Goal: Task Accomplishment & Management: Manage account settings

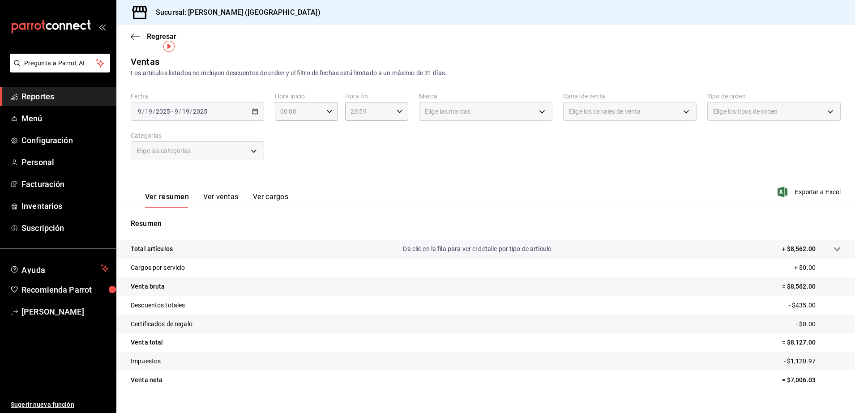
scroll to position [16, 0]
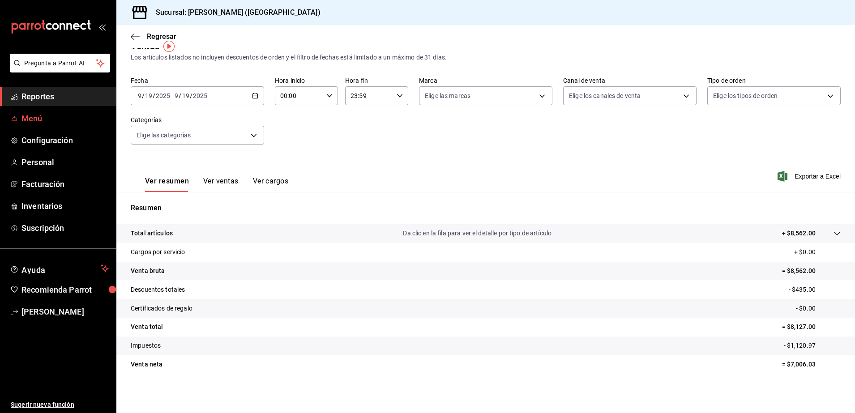
click at [76, 123] on span "Menú" at bounding box center [64, 118] width 87 height 12
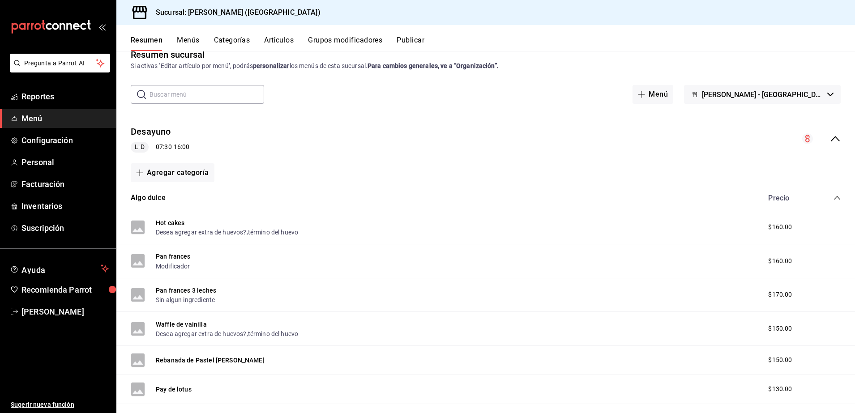
scroll to position [7, 0]
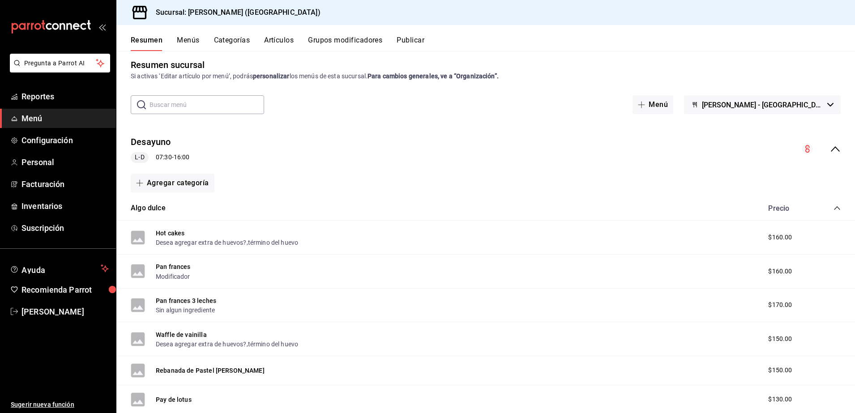
click at [830, 151] on icon "collapse-menu-row" at bounding box center [835, 149] width 11 height 11
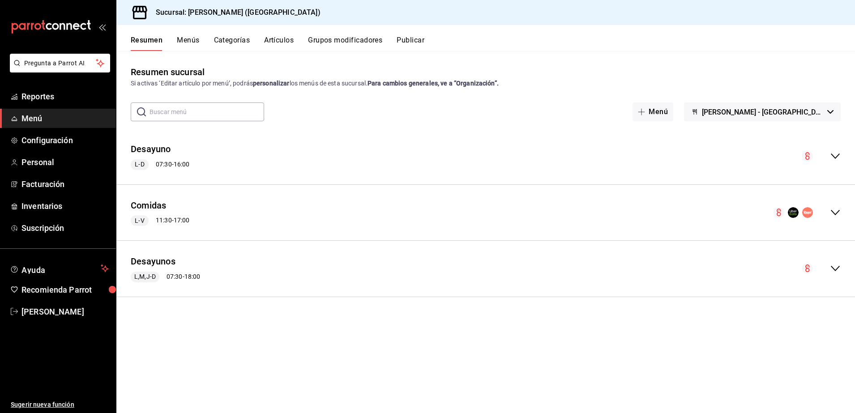
scroll to position [0, 0]
click at [837, 156] on icon "collapse-menu-row" at bounding box center [835, 156] width 9 height 5
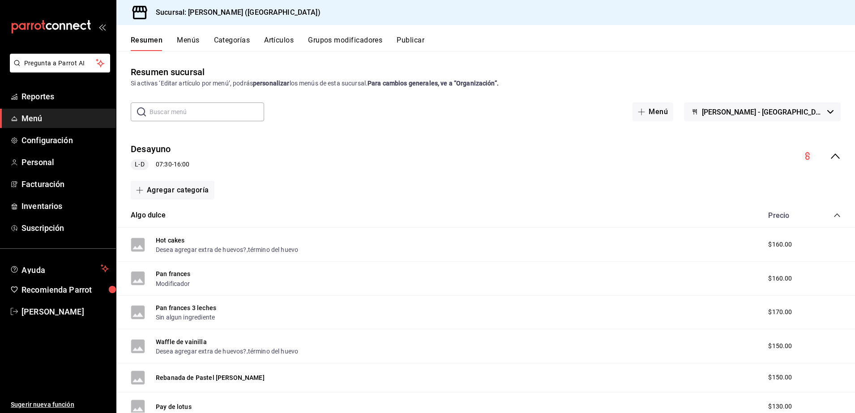
click at [833, 160] on div "Desayuno L-D 07:30 - 16:00" at bounding box center [485, 157] width 739 height 42
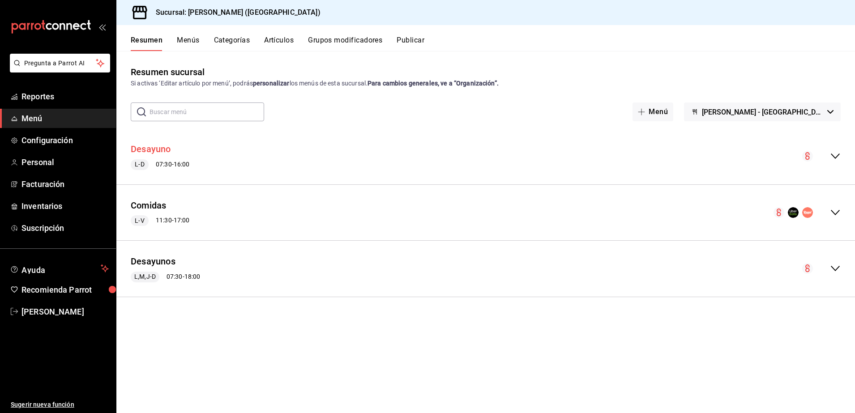
click at [153, 143] on button "Desayuno" at bounding box center [151, 149] width 40 height 13
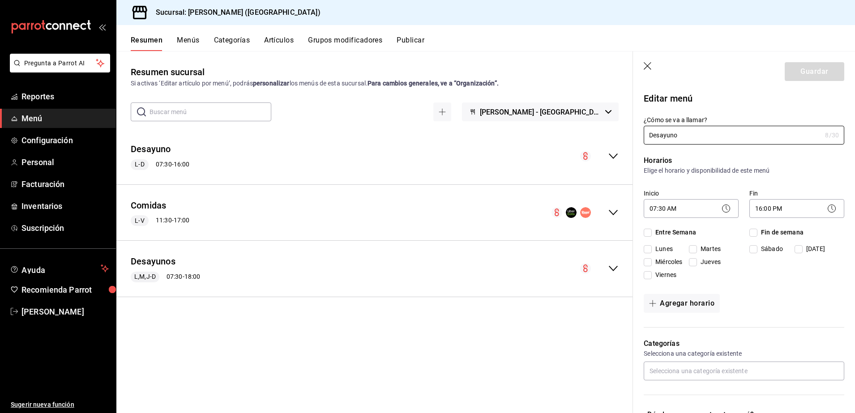
checkbox input "true"
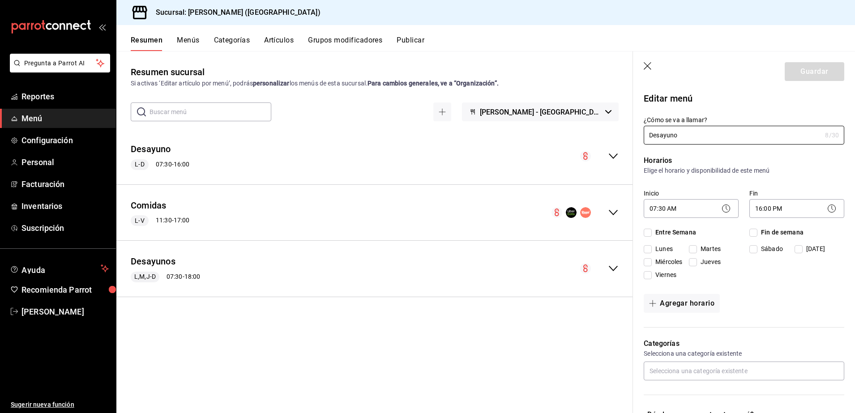
checkbox input "true"
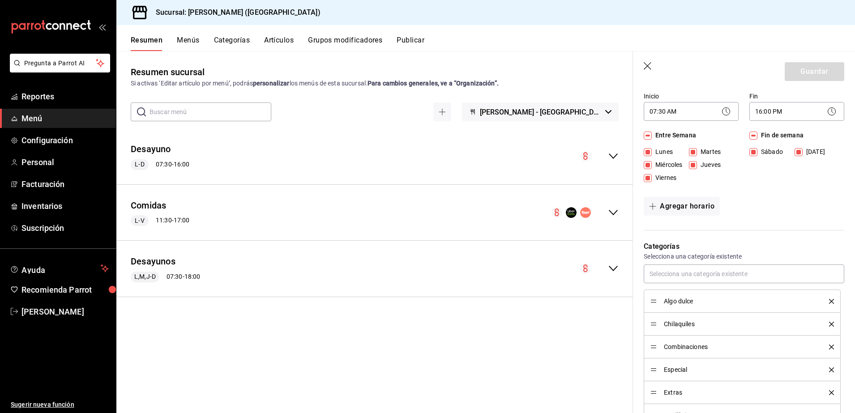
scroll to position [98, 0]
click at [155, 256] on button "Desayunos" at bounding box center [153, 261] width 45 height 13
checkbox input "false"
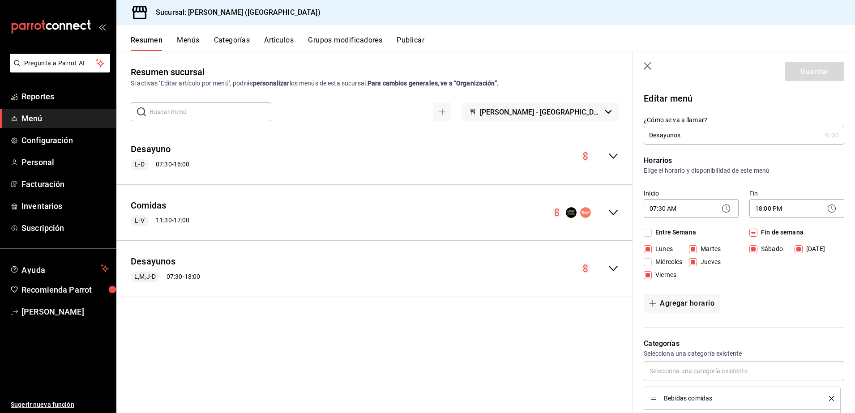
click at [651, 262] on input "Miércoles" at bounding box center [648, 262] width 8 height 8
checkbox input "true"
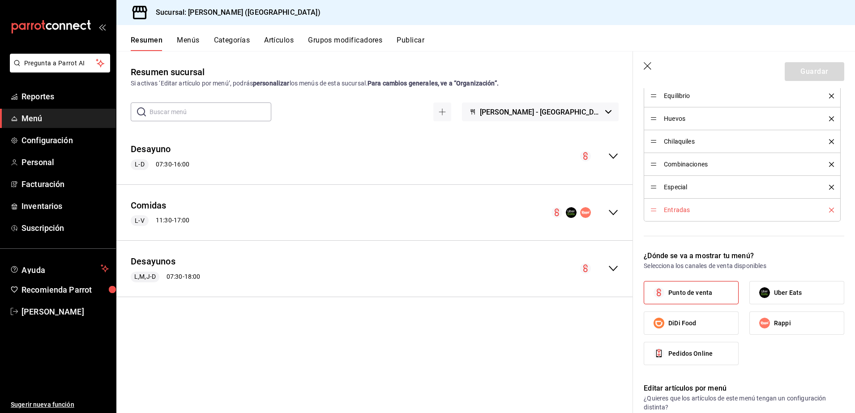
scroll to position [402, 0]
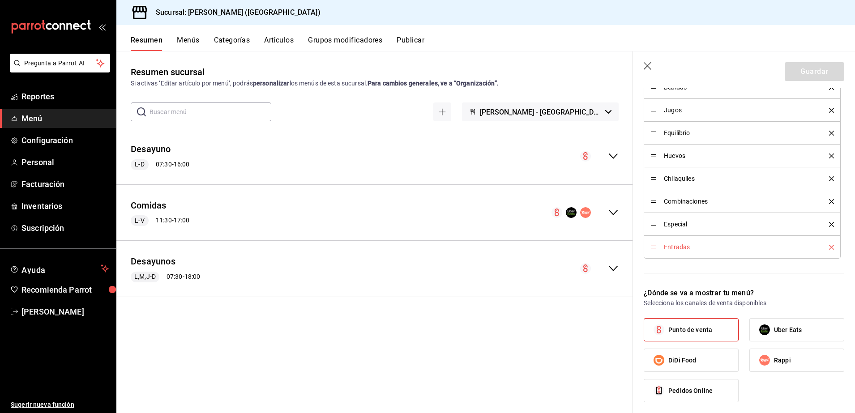
click at [785, 328] on span "Uber Eats" at bounding box center [788, 329] width 28 height 9
click at [774, 328] on input "Uber Eats" at bounding box center [764, 330] width 19 height 19
checkbox input "true"
click at [777, 357] on span "Rappi" at bounding box center [782, 360] width 17 height 9
click at [774, 357] on input "Rappi" at bounding box center [764, 360] width 19 height 19
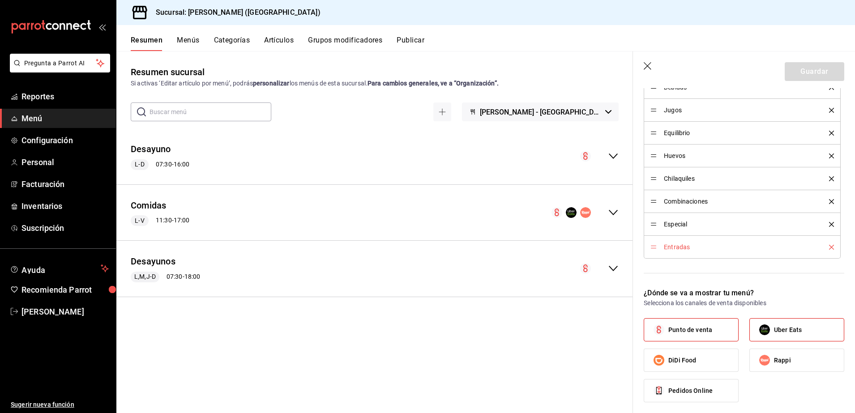
checkbox input "true"
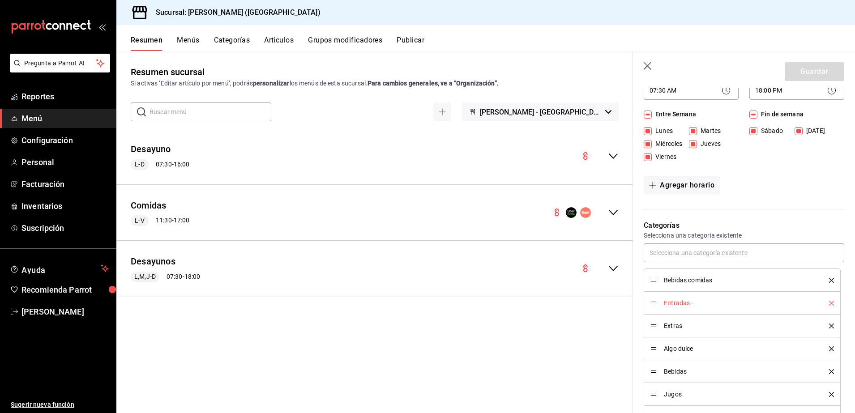
scroll to position [0, 0]
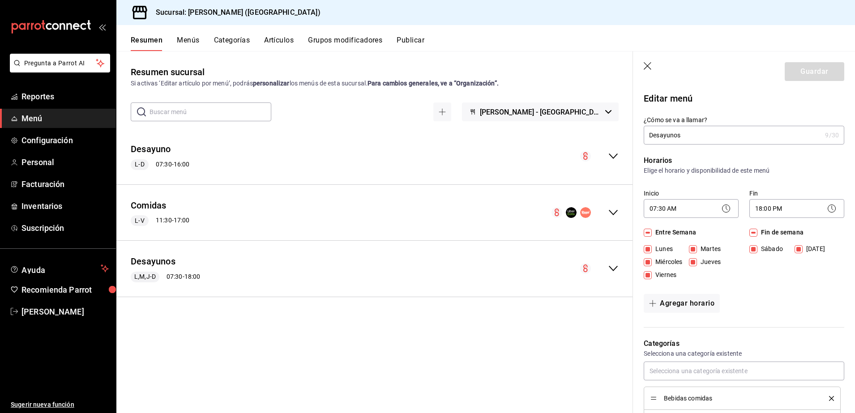
click at [828, 69] on div "Guardar" at bounding box center [815, 71] width 60 height 19
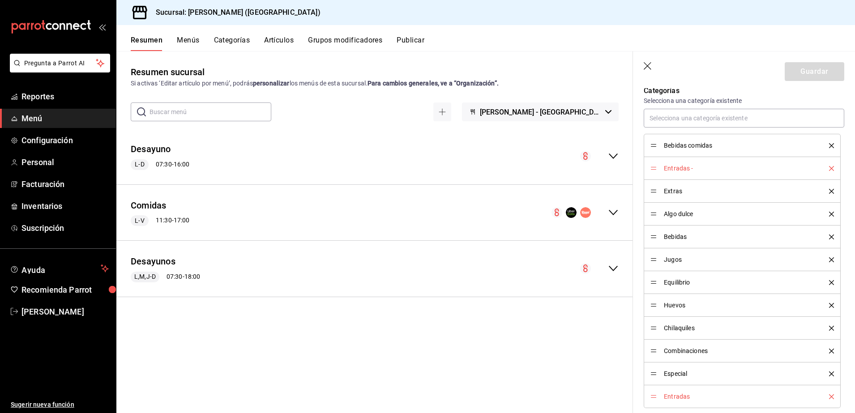
scroll to position [252, 0]
click at [829, 396] on icon "delete" at bounding box center [831, 398] width 5 height 5
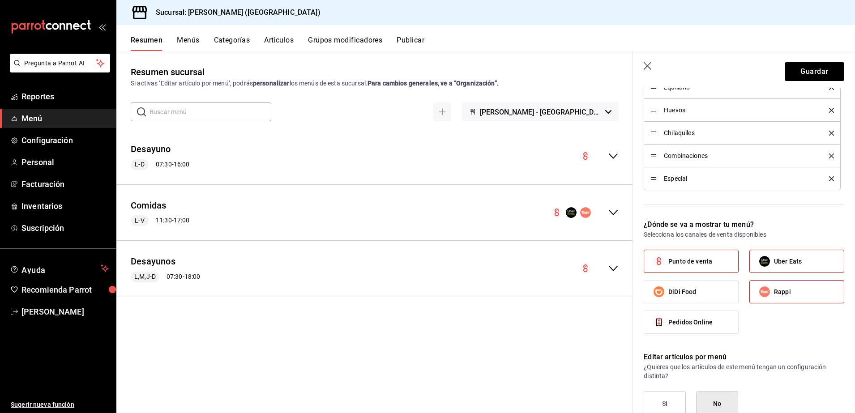
scroll to position [455, 0]
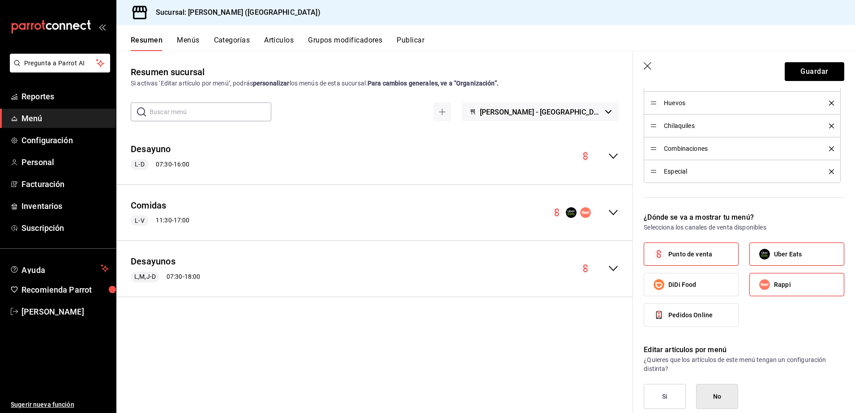
click at [799, 257] on label "Uber Eats" at bounding box center [797, 254] width 94 height 22
click at [774, 257] on input "Uber Eats" at bounding box center [764, 254] width 19 height 19
checkbox input "false"
click at [797, 281] on label "Rappi" at bounding box center [797, 285] width 94 height 22
click at [774, 281] on input "Rappi" at bounding box center [764, 284] width 19 height 19
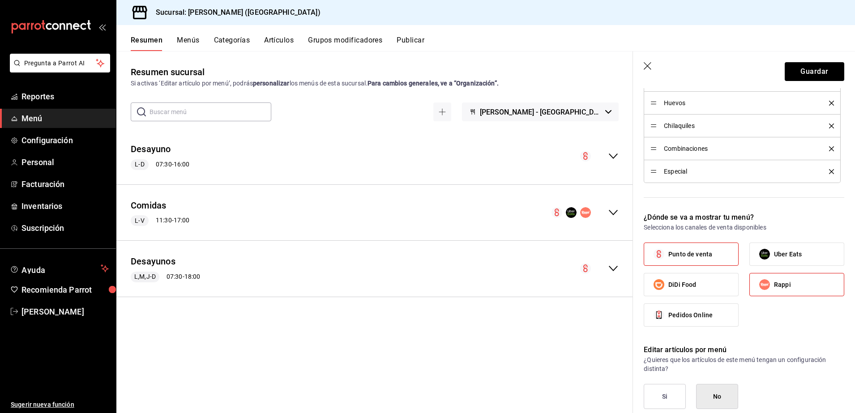
checkbox input "false"
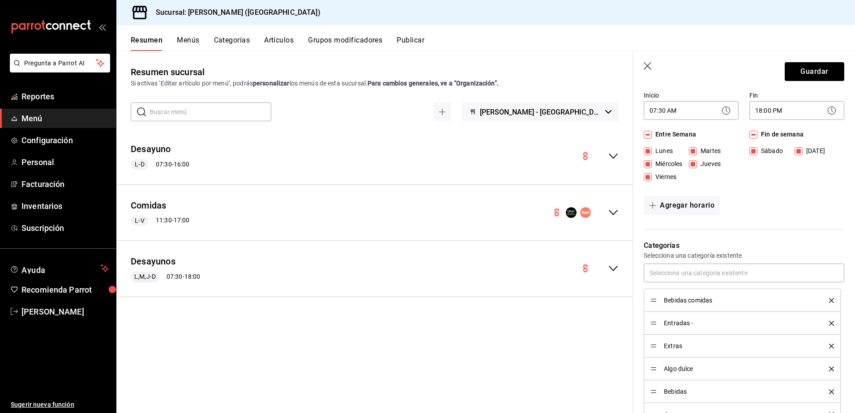
scroll to position [0, 0]
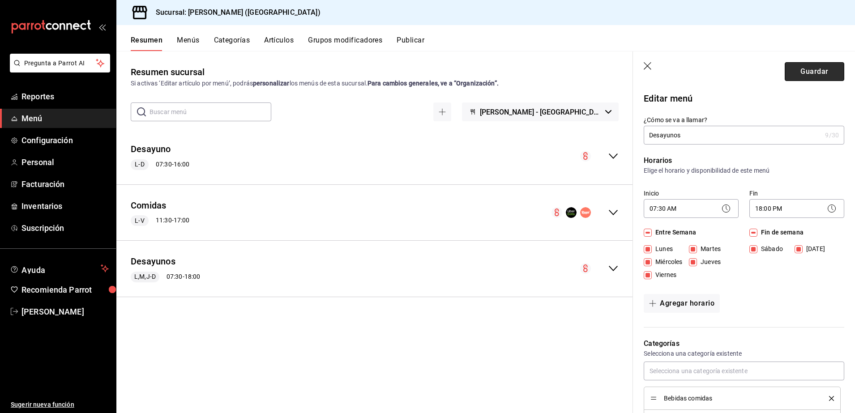
click at [802, 76] on button "Guardar" at bounding box center [815, 71] width 60 height 19
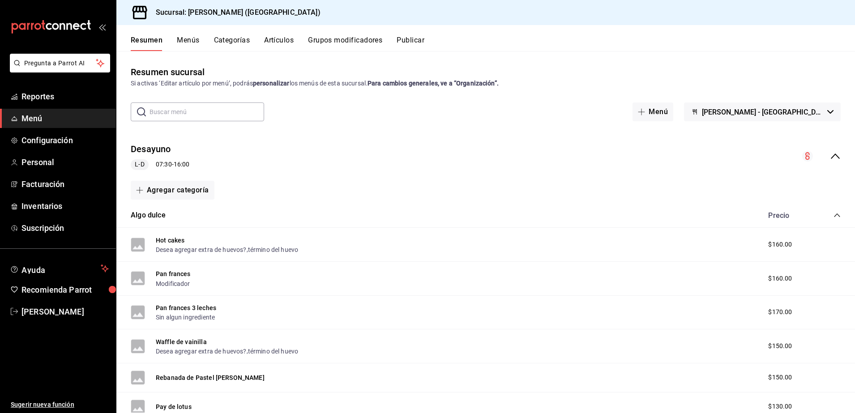
click at [830, 159] on icon "collapse-menu-row" at bounding box center [835, 156] width 11 height 11
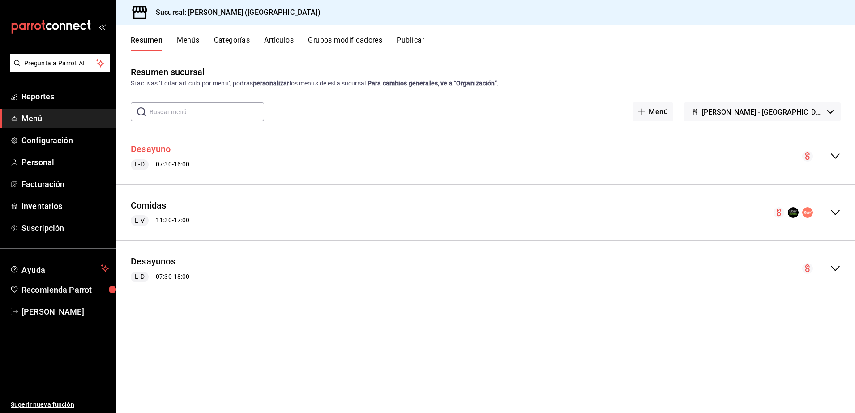
click at [166, 145] on button "Desayuno" at bounding box center [151, 149] width 40 height 13
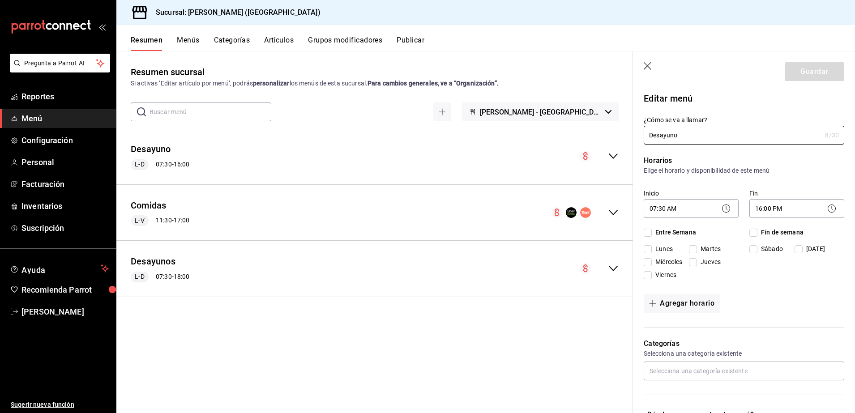
checkbox input "true"
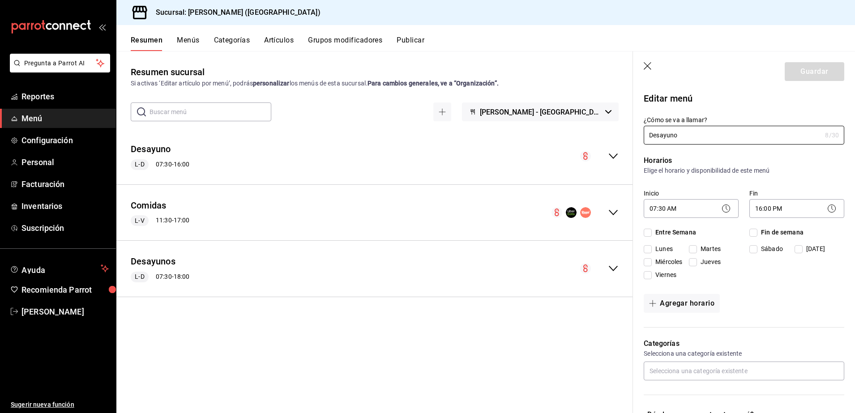
checkbox input "true"
click at [652, 60] on header "Guardar" at bounding box center [744, 69] width 222 height 37
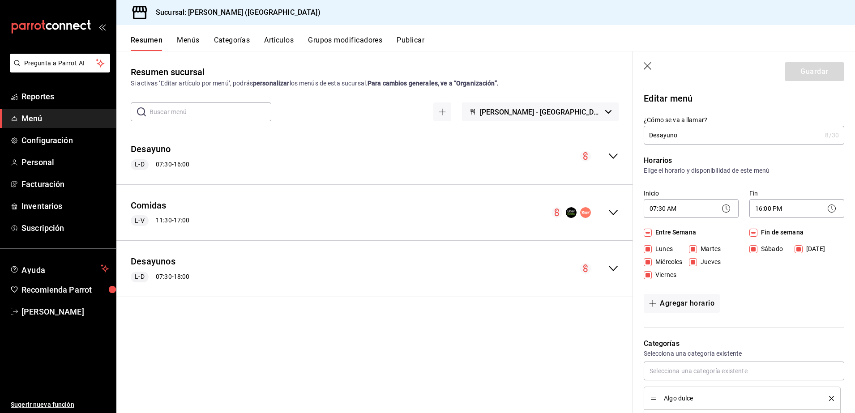
click at [646, 68] on icon "button" at bounding box center [648, 66] width 8 height 8
checkbox input "false"
type input "1758383049138"
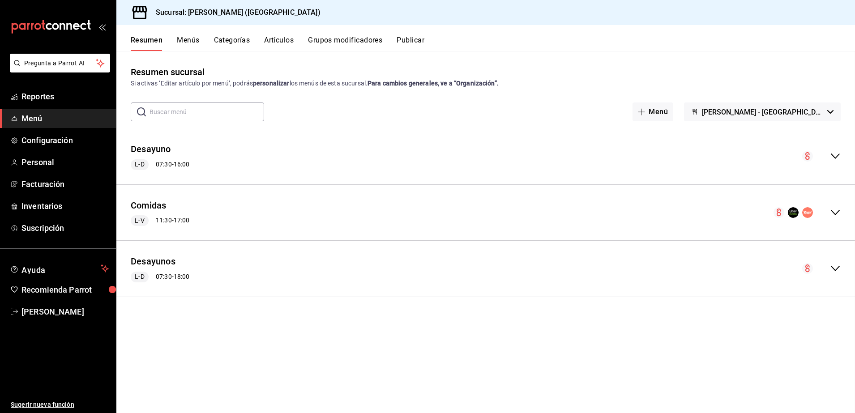
checkbox input "false"
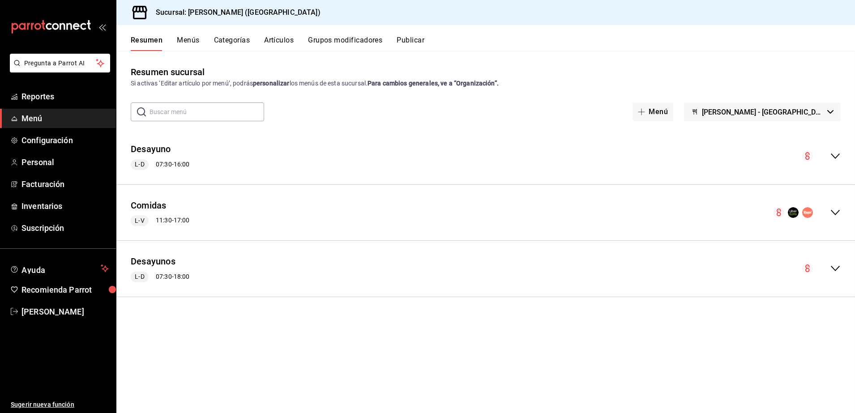
checkbox input "false"
click at [842, 161] on div "Desayuno L-D 07:30 - 16:00" at bounding box center [485, 157] width 739 height 42
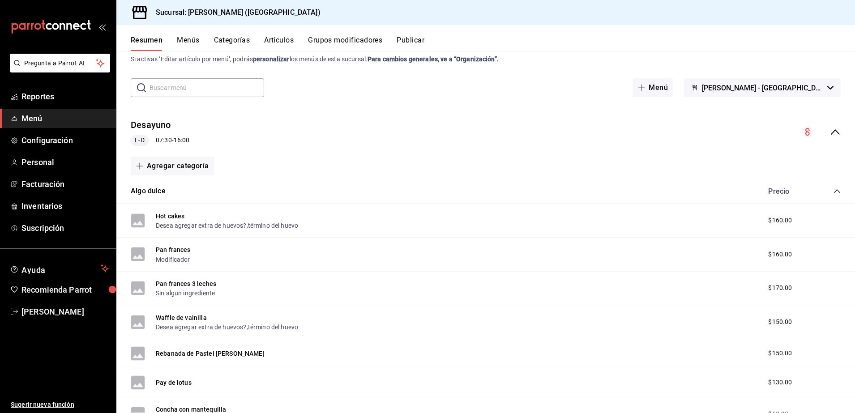
scroll to position [40, 0]
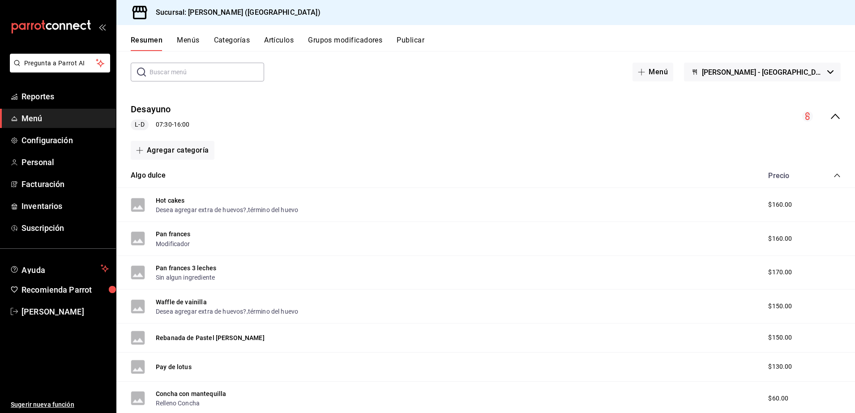
click at [834, 179] on icon "collapse-category-row" at bounding box center [837, 175] width 7 height 7
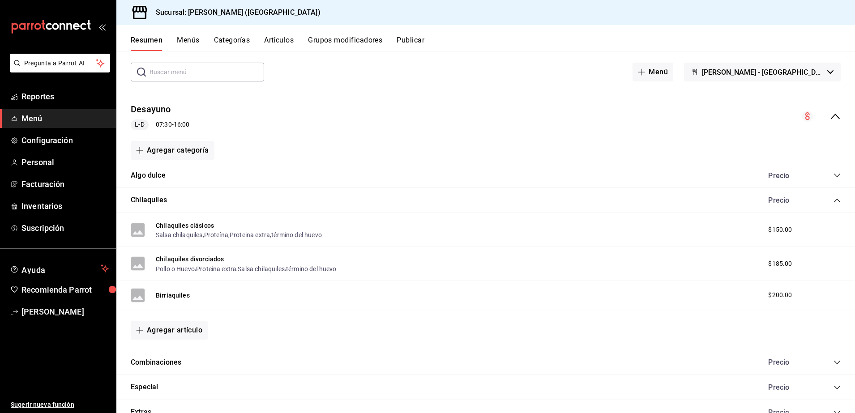
click at [820, 120] on div "collapse-menu-row" at bounding box center [821, 116] width 39 height 11
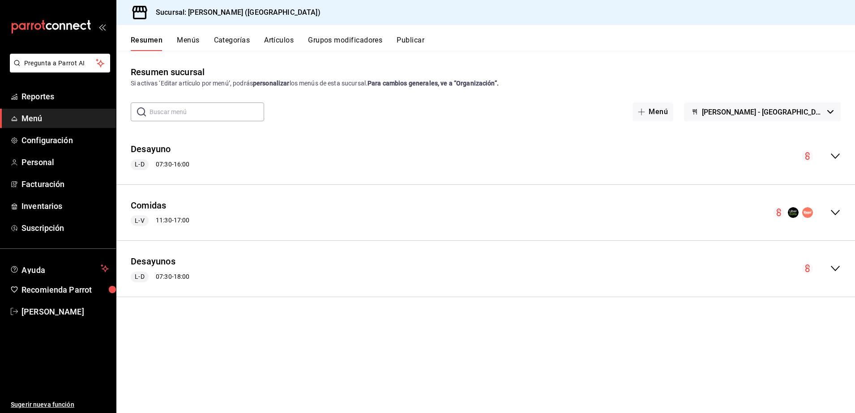
scroll to position [0, 0]
click at [168, 148] on button "Desayuno" at bounding box center [151, 149] width 40 height 13
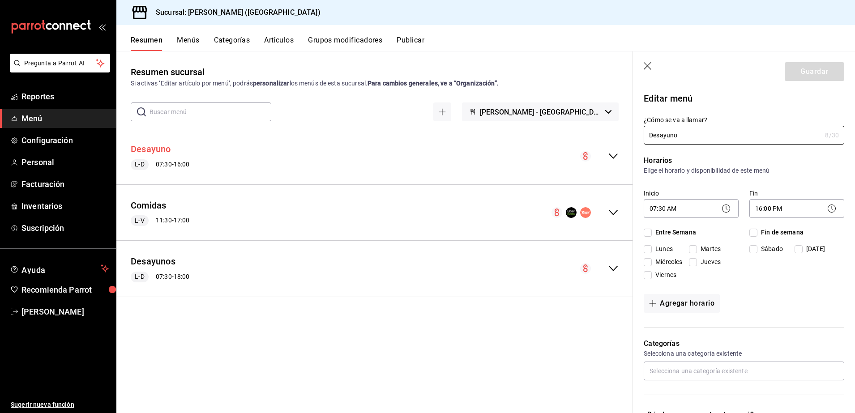
checkbox input "true"
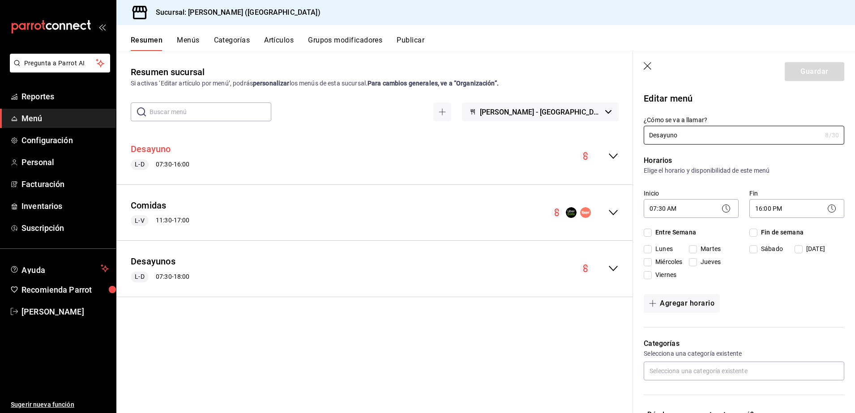
checkbox input "true"
click at [646, 68] on icon "button" at bounding box center [648, 66] width 9 height 9
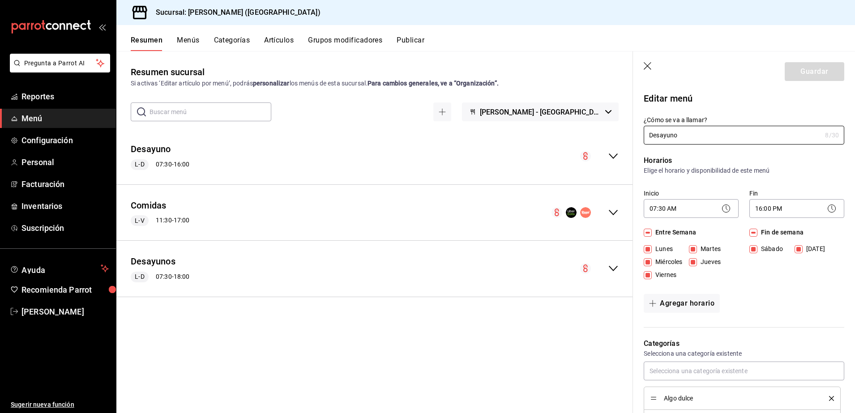
checkbox input "false"
type input "1758383095158"
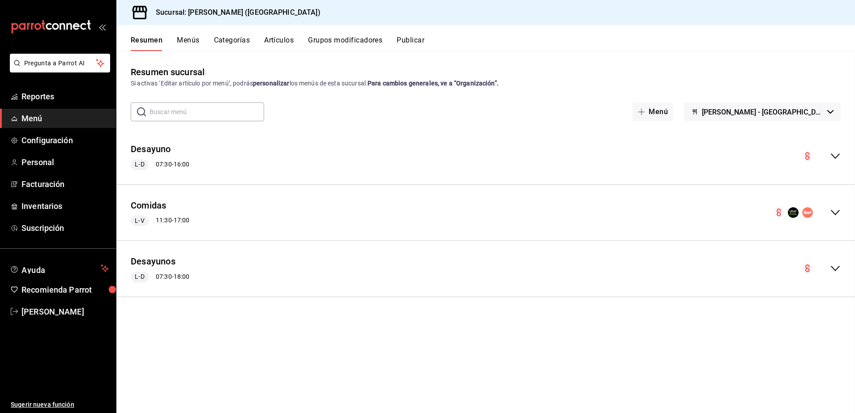
checkbox input "false"
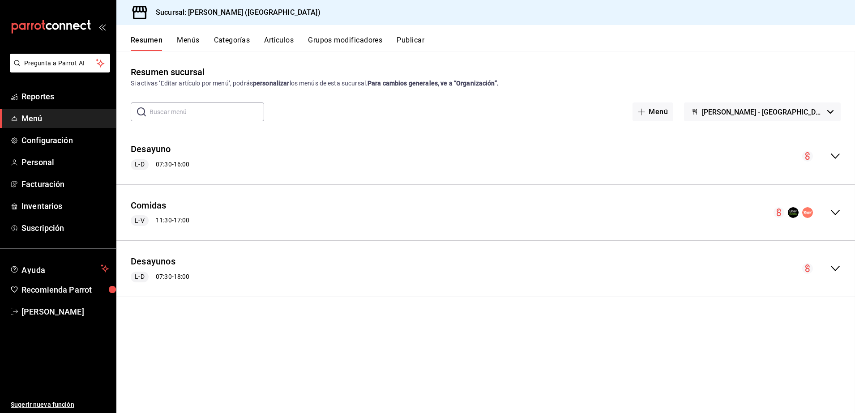
checkbox input "false"
click at [817, 122] on div "Resumen sucursal Si activas ‘Editar artículo por menú’, podrás personalizar los…" at bounding box center [485, 238] width 739 height 347
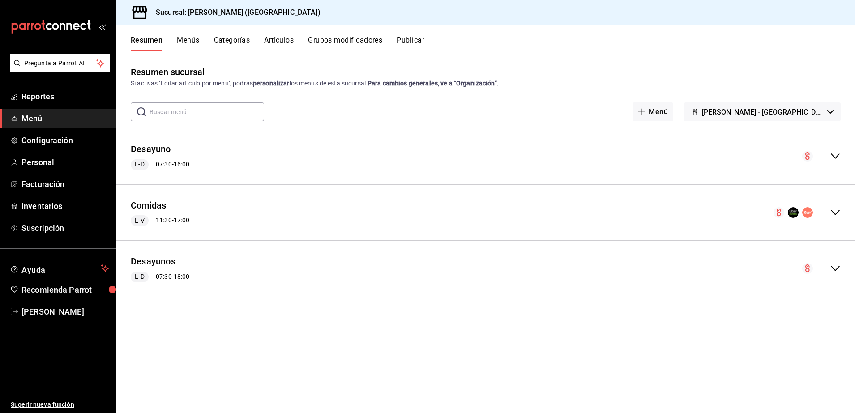
click at [817, 119] on button "[PERSON_NAME] - [GEOGRAPHIC_DATA]" at bounding box center [762, 112] width 157 height 19
click at [800, 129] on li "[PERSON_NAME] - [GEOGRAPHIC_DATA]" at bounding box center [842, 135] width 143 height 21
click at [181, 34] on div "Resumen Menús Categorías Artículos Grupos modificadores Publicar" at bounding box center [485, 38] width 739 height 26
click at [182, 36] on button "Menús" at bounding box center [188, 43] width 22 height 15
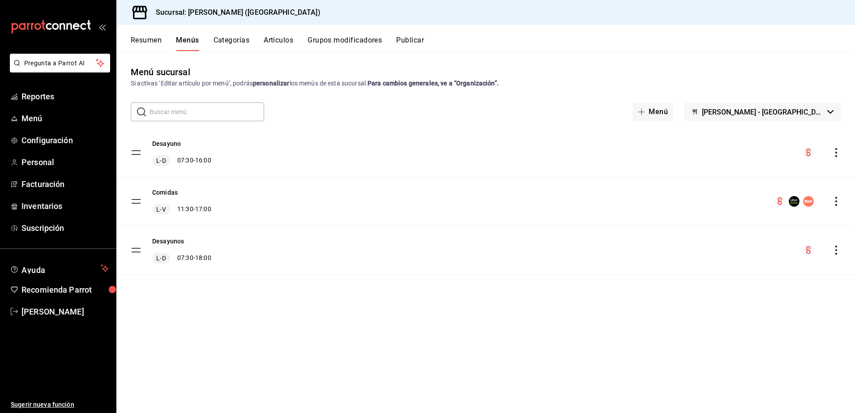
click at [839, 154] on icon "actions" at bounding box center [836, 152] width 9 height 9
click at [781, 230] on span "Eliminar solo menú" at bounding box center [765, 228] width 109 height 9
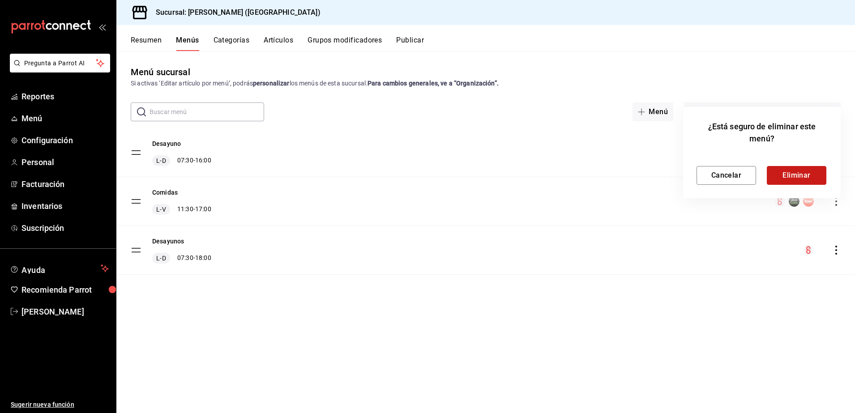
click at [787, 170] on button "Eliminar" at bounding box center [797, 175] width 60 height 19
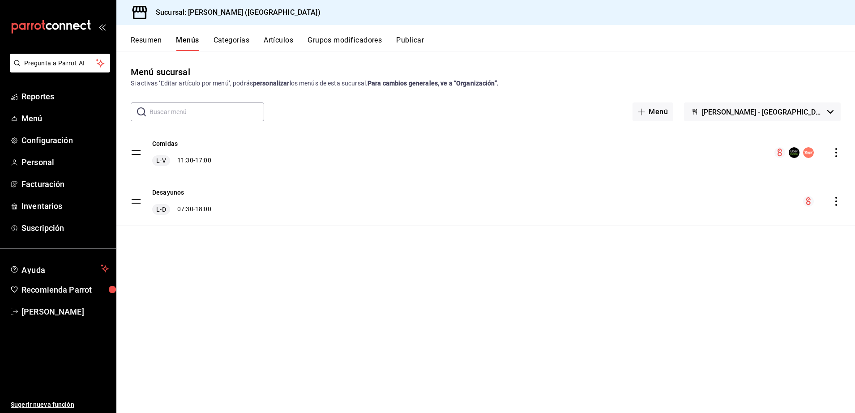
click at [837, 151] on icon "actions" at bounding box center [836, 152] width 9 height 9
click at [776, 171] on span "Editar" at bounding box center [765, 173] width 109 height 9
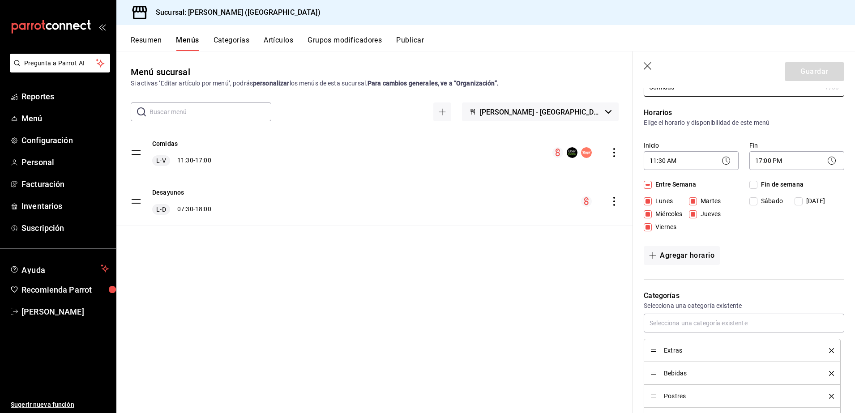
scroll to position [74, 0]
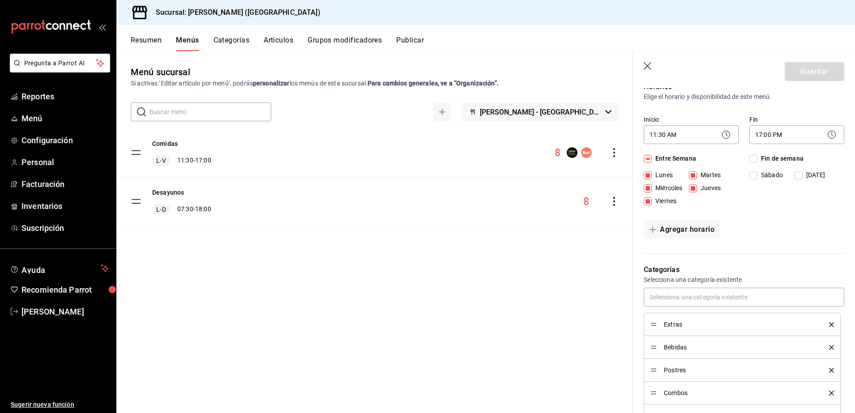
click at [643, 68] on header "Guardar" at bounding box center [744, 69] width 222 height 37
click at [649, 68] on icon "button" at bounding box center [648, 66] width 8 height 8
checkbox input "false"
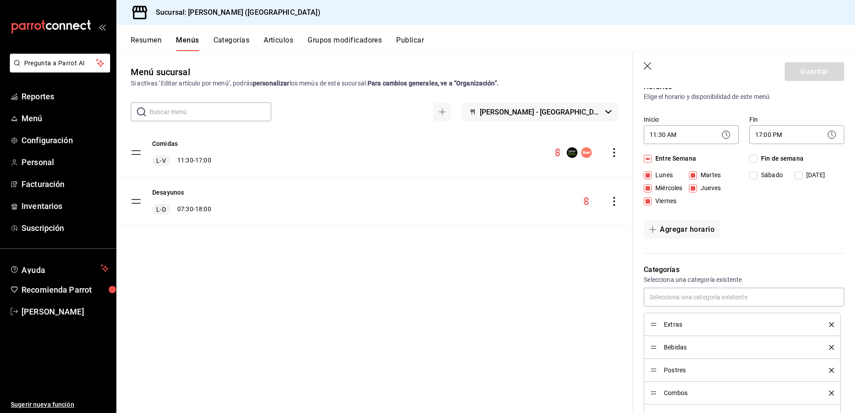
type input "1758383192182"
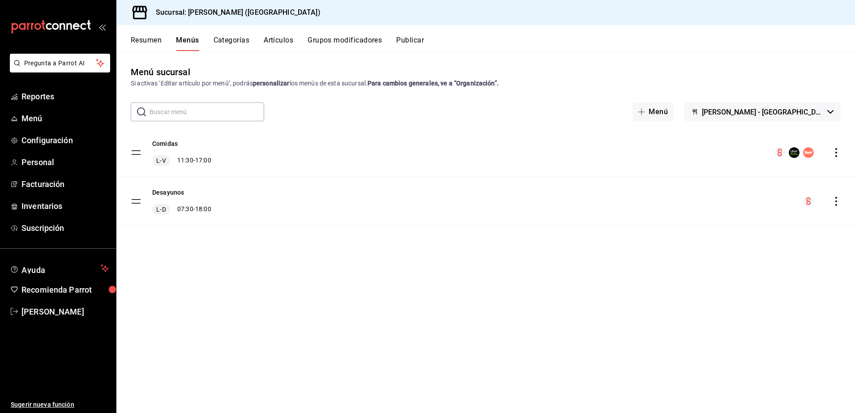
checkbox input "false"
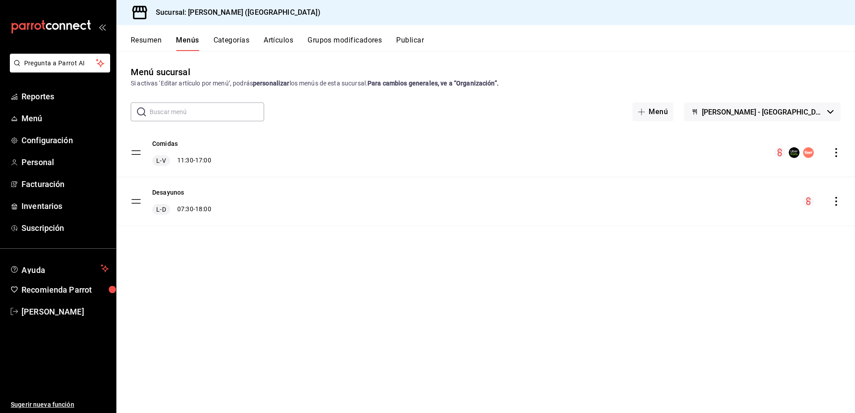
checkbox input "false"
click at [839, 203] on icon "actions" at bounding box center [836, 201] width 9 height 9
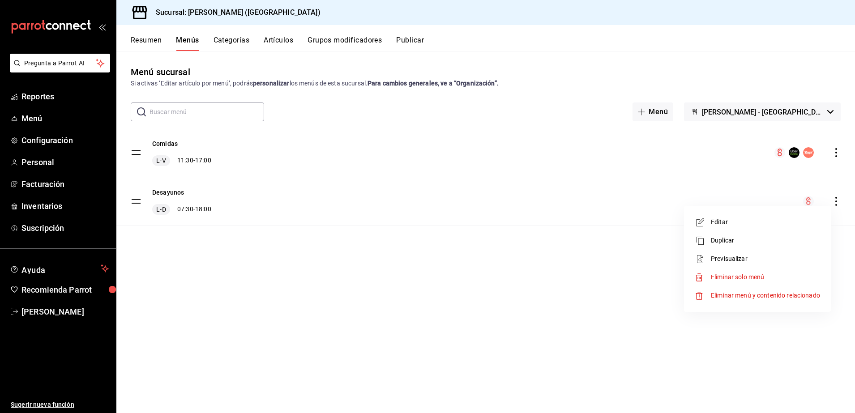
click at [745, 229] on li "Editar" at bounding box center [758, 222] width 140 height 18
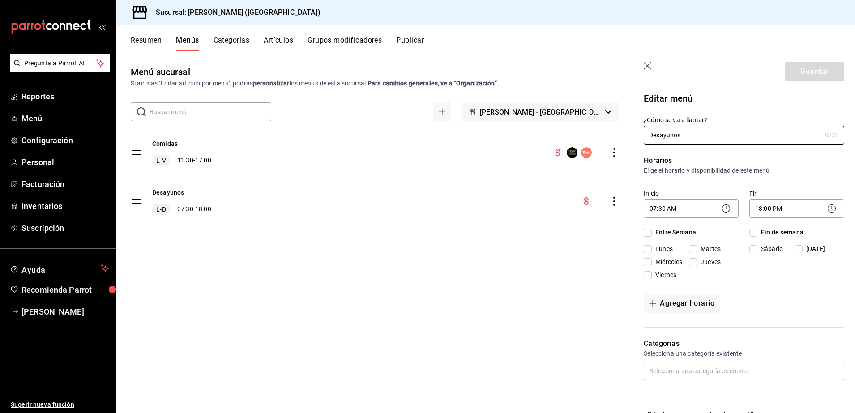
checkbox input "true"
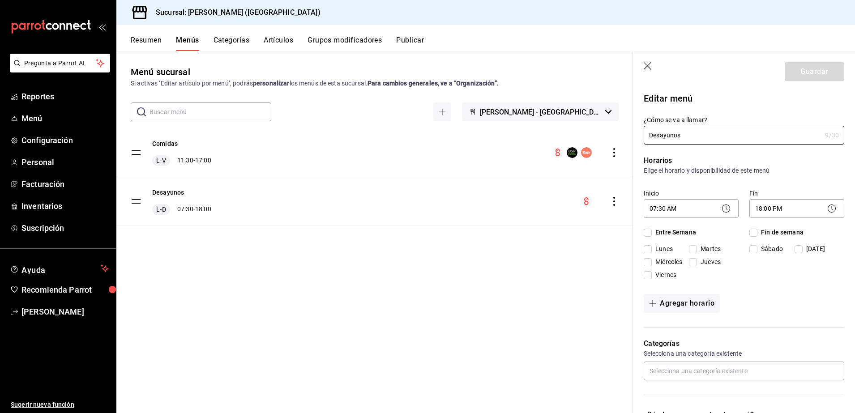
checkbox input "true"
click at [646, 66] on icon "button" at bounding box center [648, 66] width 9 height 9
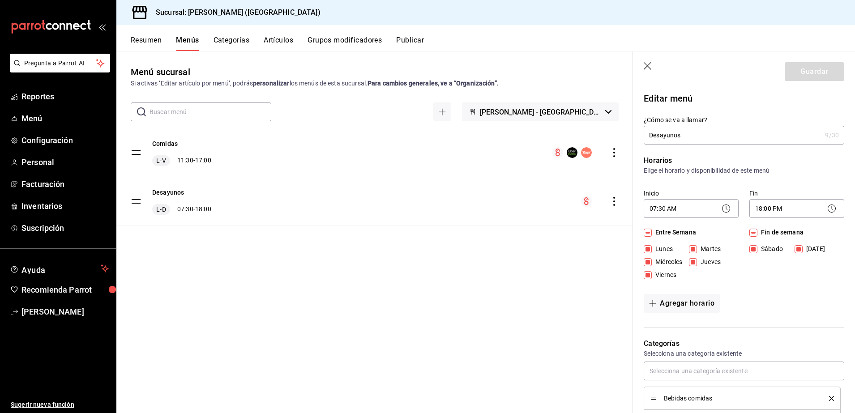
checkbox input "false"
type input "1758383214672"
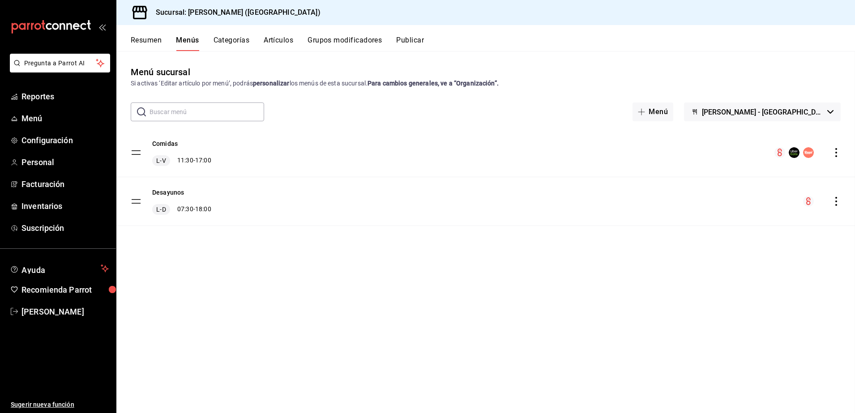
checkbox input "false"
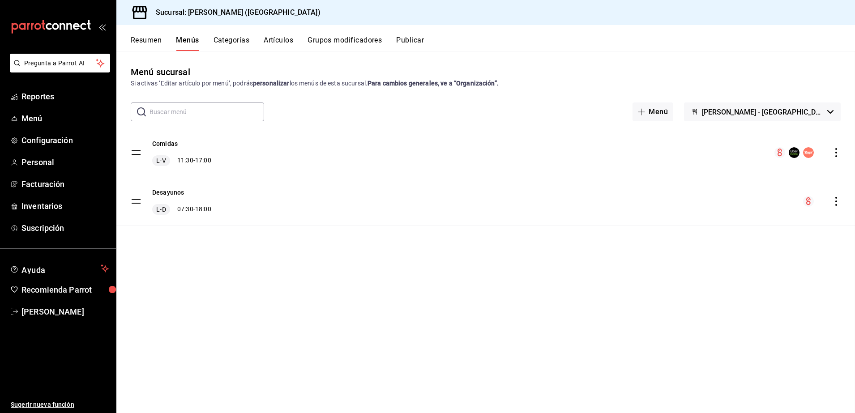
checkbox input "false"
